Goal: Task Accomplishment & Management: Use online tool/utility

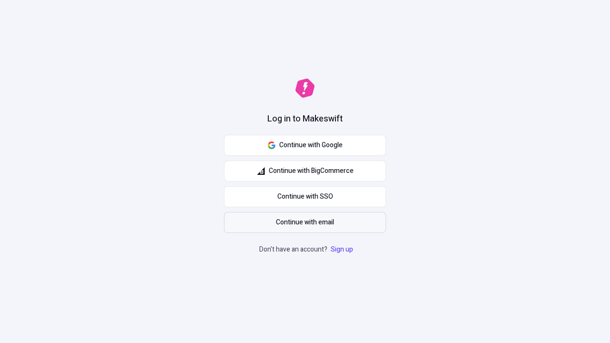
click at [305, 223] on span "Continue with email" at bounding box center [305, 222] width 58 height 10
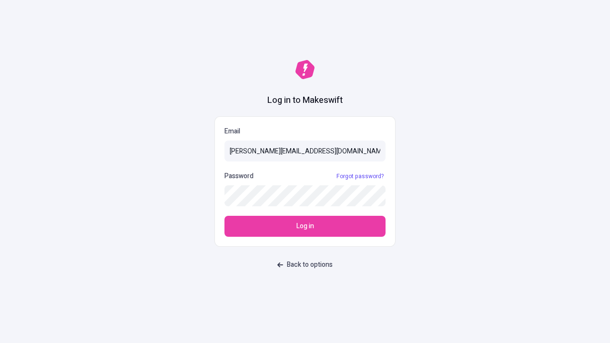
type input "[PERSON_NAME][EMAIL_ADDRESS][DOMAIN_NAME]"
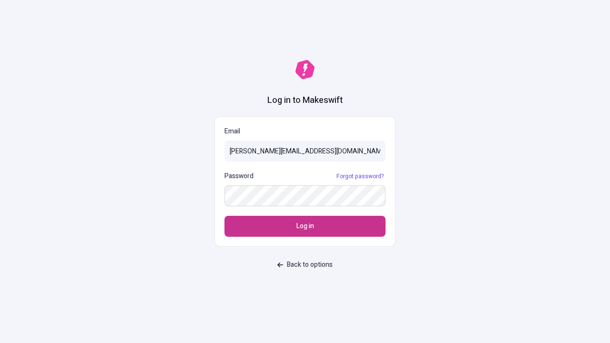
click at [305, 226] on span "Log in" at bounding box center [305, 226] width 18 height 10
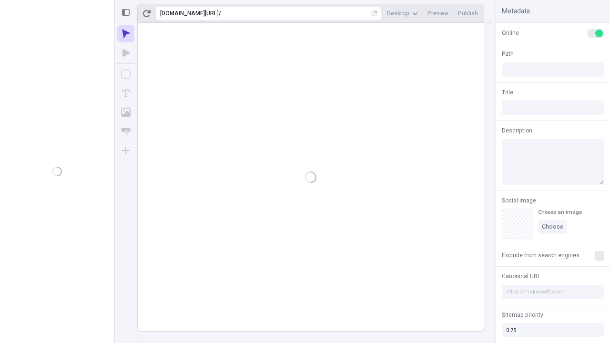
type input "/deep-link-tenuis"
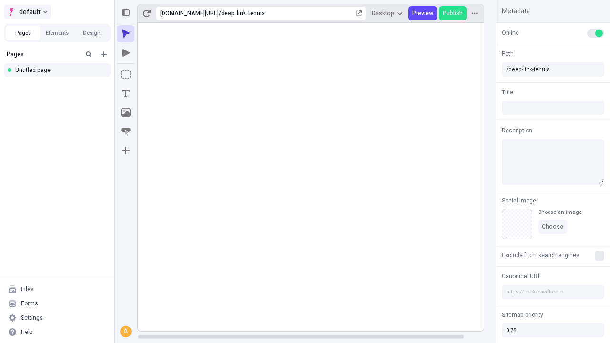
click at [27, 12] on span "default" at bounding box center [29, 11] width 21 height 11
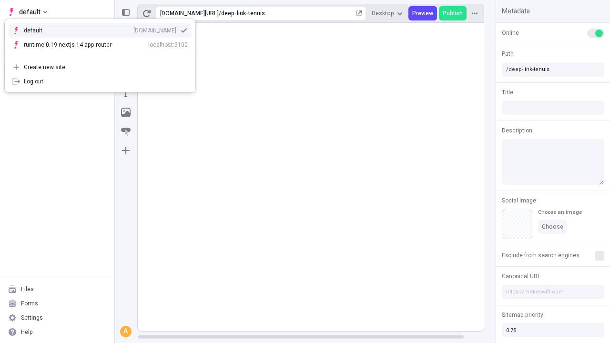
click at [133, 29] on div "[DOMAIN_NAME]" at bounding box center [154, 31] width 43 height 8
click at [104, 54] on icon "Add new" at bounding box center [104, 54] width 6 height 6
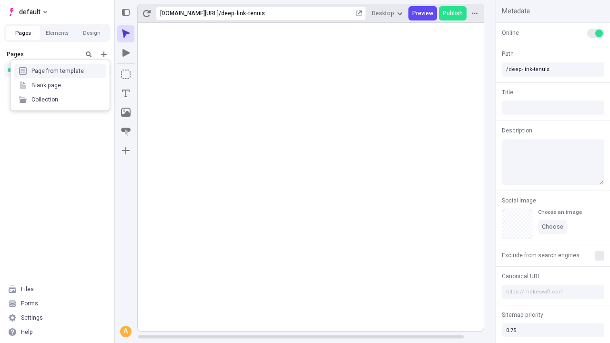
click at [60, 85] on div "Blank page" at bounding box center [59, 85] width 91 height 14
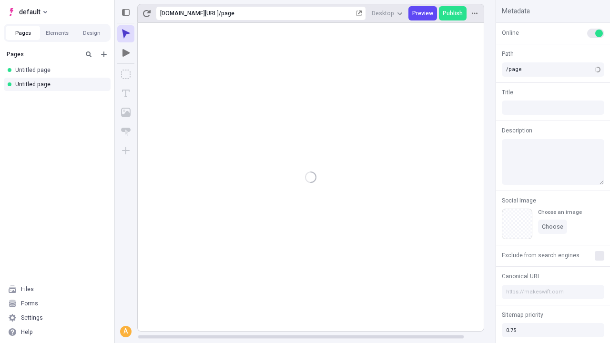
type input "/deep-link-perferendis"
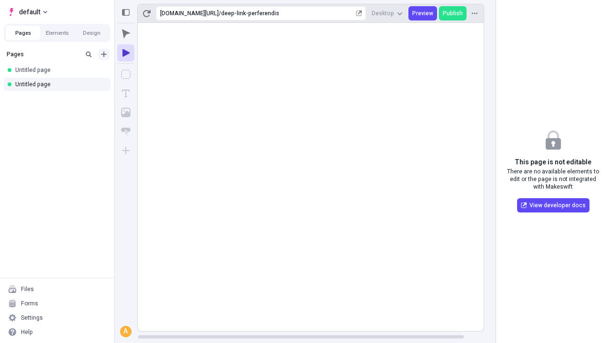
click at [104, 54] on icon "Add new" at bounding box center [104, 54] width 6 height 6
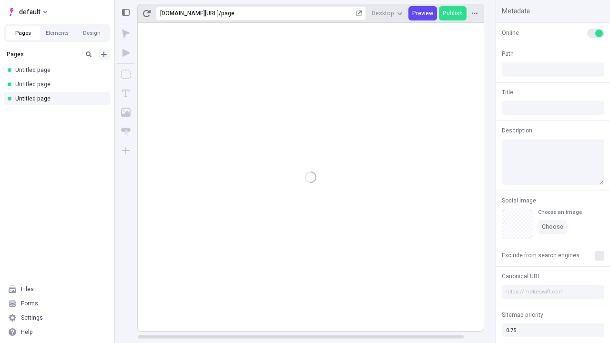
type input "/page"
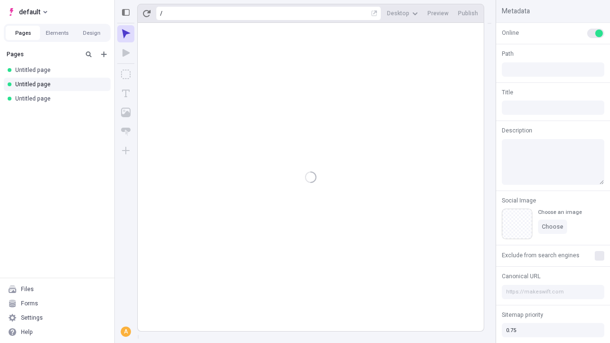
type input "/deep-link-perferendis"
